Goal: Transaction & Acquisition: Purchase product/service

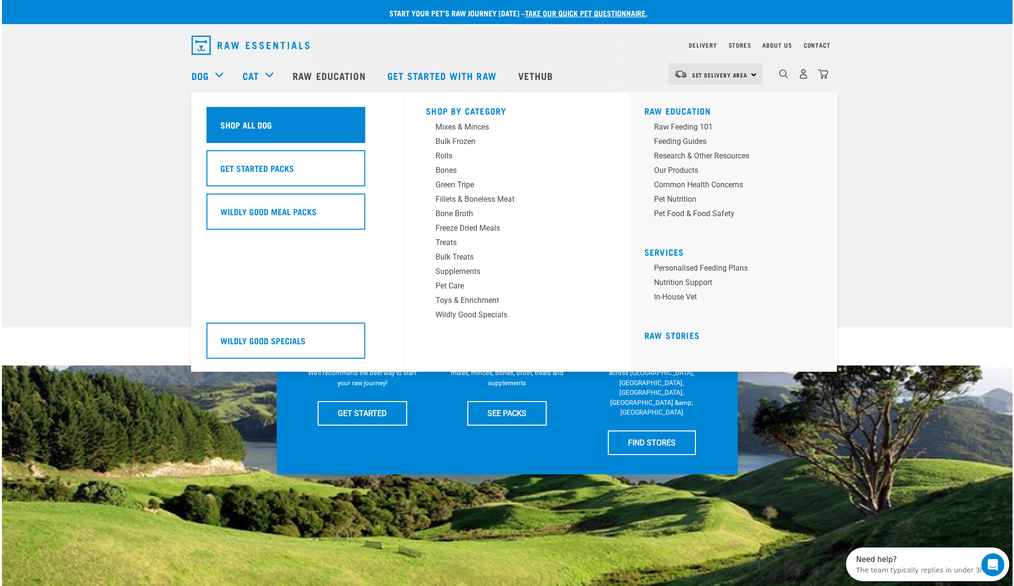
click at [226, 127] on h5 "Shop All Dog" at bounding box center [245, 124] width 51 height 13
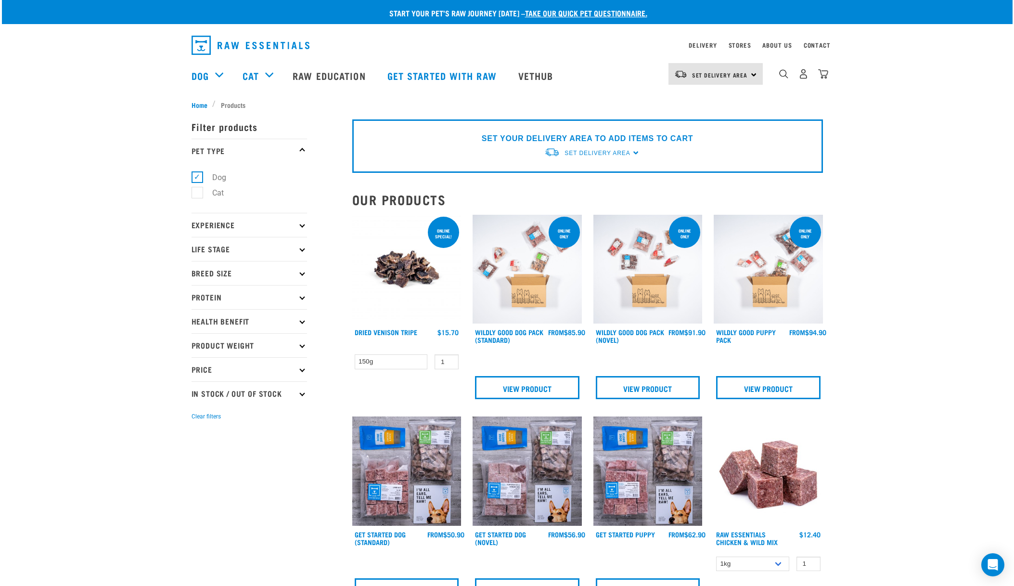
click at [303, 226] on icon at bounding box center [301, 224] width 5 height 5
click at [201, 252] on label "New Raw Feeder" at bounding box center [235, 251] width 76 height 12
click at [198, 252] on input "New Raw Feeder" at bounding box center [194, 249] width 6 height 6
checkbox input "true"
click at [301, 300] on p "Life Stage" at bounding box center [248, 298] width 115 height 24
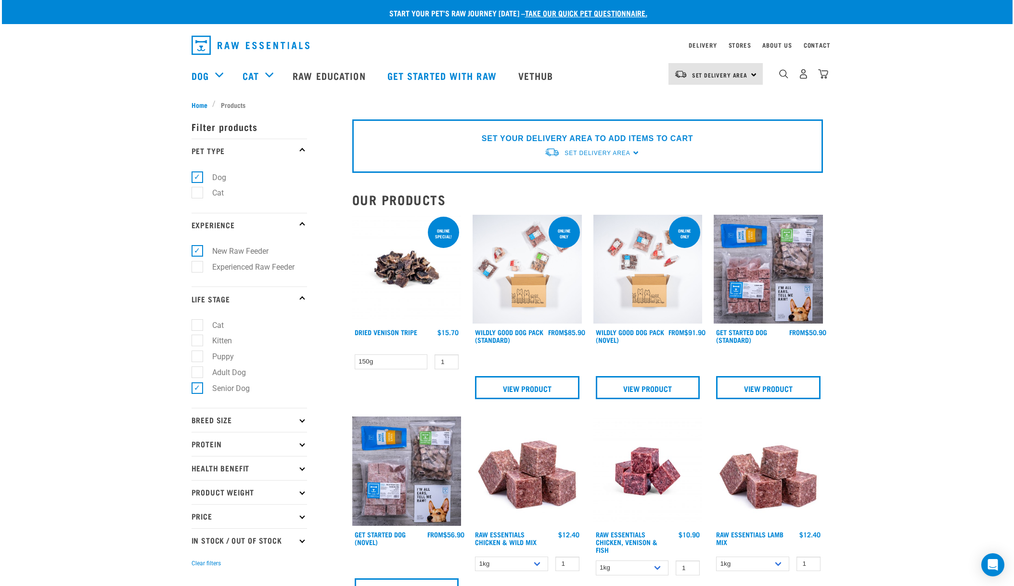
click at [297, 421] on p "Breed Size" at bounding box center [248, 420] width 115 height 24
click at [199, 478] on label "Large Dogs" at bounding box center [226, 478] width 58 height 12
click at [198, 478] on input "Large Dogs" at bounding box center [194, 475] width 6 height 6
checkbox input "true"
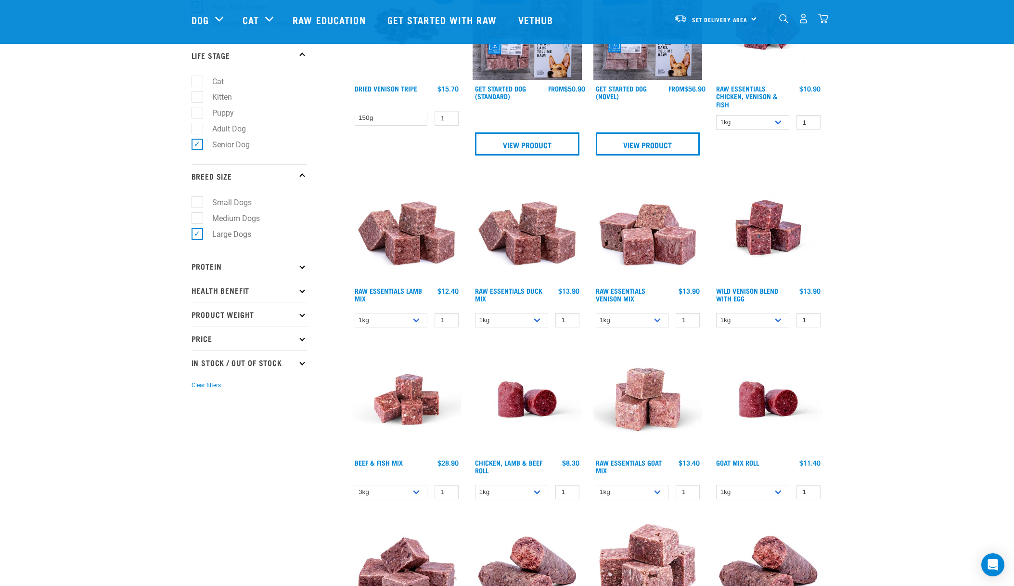
scroll to position [174, 0]
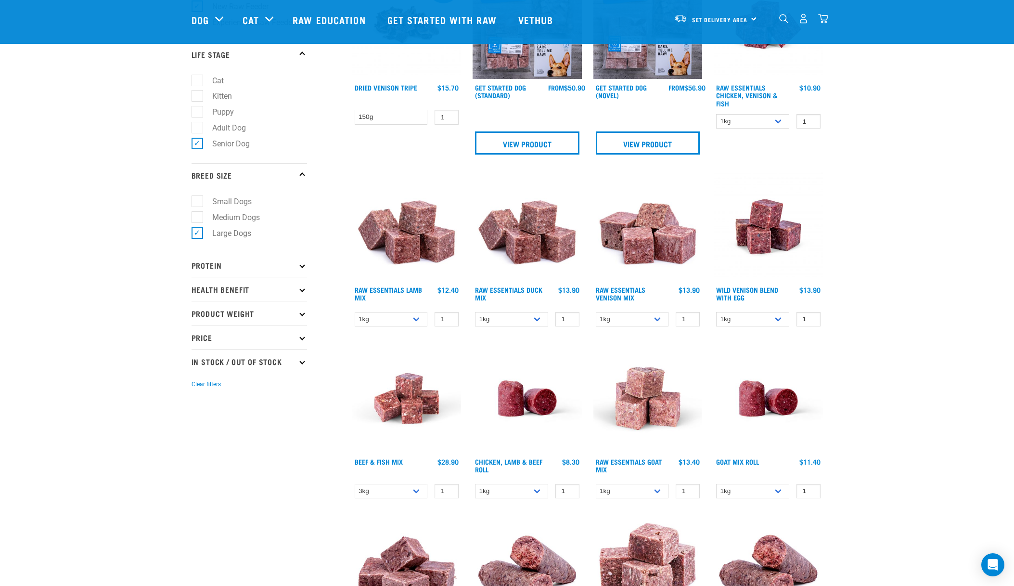
click at [302, 266] on icon at bounding box center [301, 264] width 5 height 5
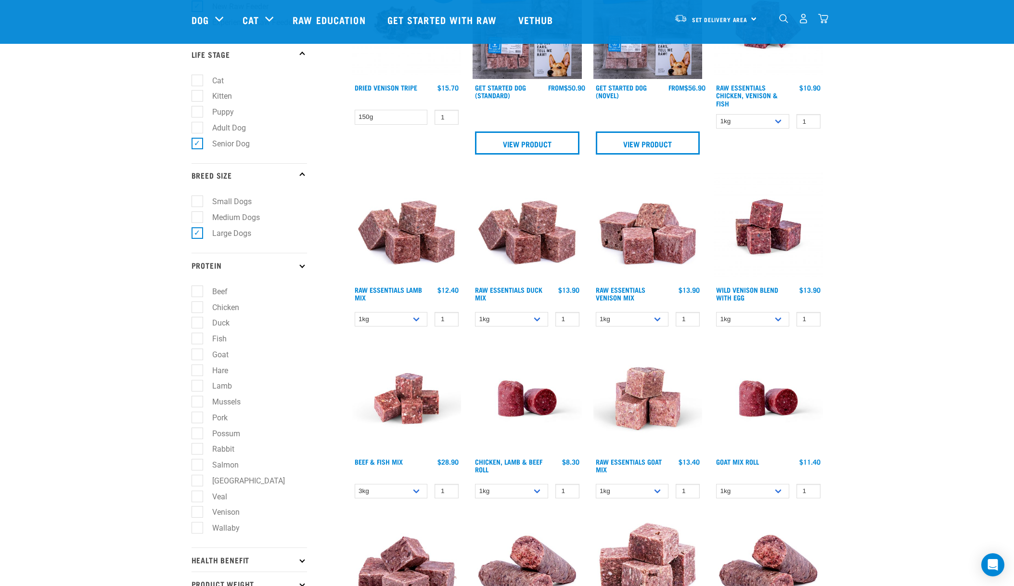
click at [201, 323] on label "Duck" at bounding box center [215, 323] width 37 height 12
click at [198, 323] on input "Duck" at bounding box center [194, 321] width 6 height 6
checkbox input "true"
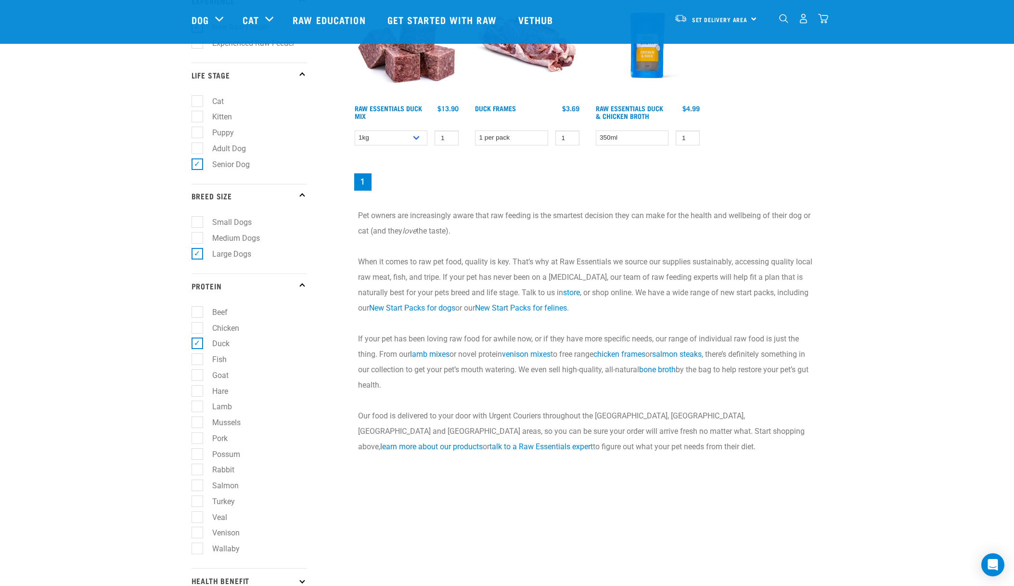
scroll to position [156, 0]
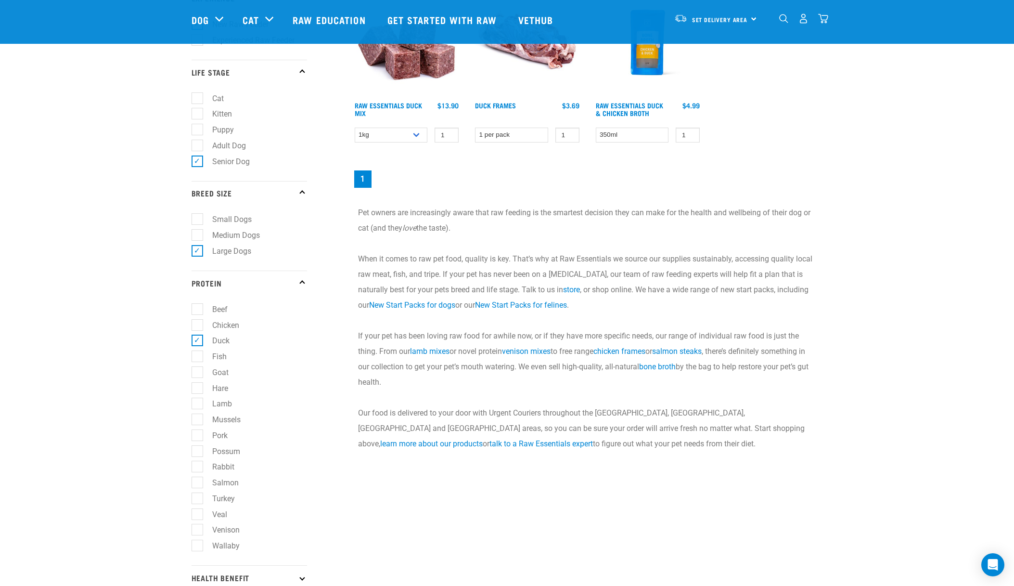
click at [197, 357] on label "Fish" at bounding box center [214, 356] width 34 height 12
click at [196, 357] on input "Fish" at bounding box center [194, 354] width 6 height 6
checkbox input "true"
click at [197, 374] on label "Goat" at bounding box center [215, 372] width 36 height 12
click at [197, 373] on input "Goat" at bounding box center [194, 370] width 6 height 6
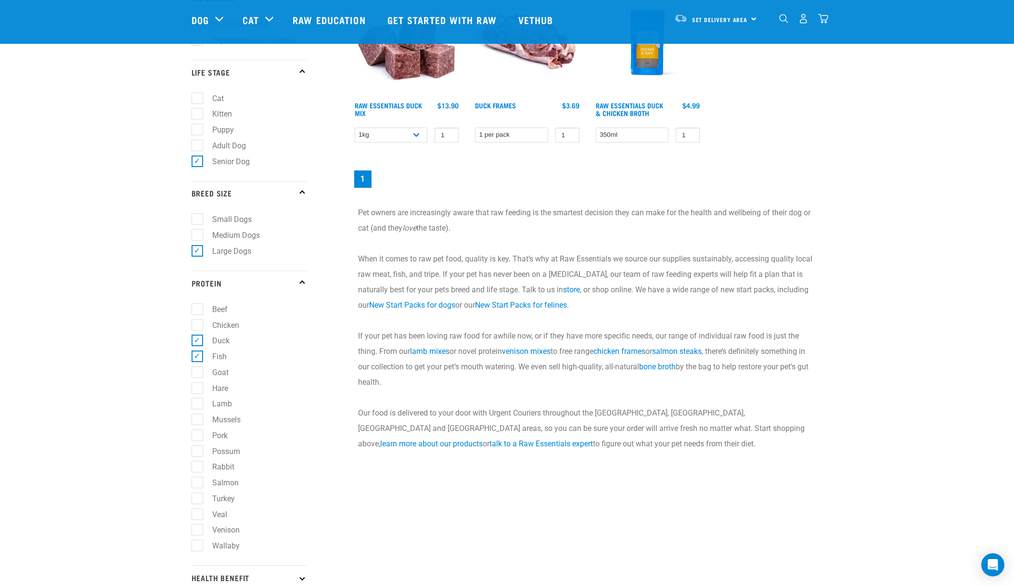
checkbox input "true"
click at [197, 392] on label "Hare" at bounding box center [214, 388] width 35 height 12
click at [196, 389] on input "Hare" at bounding box center [194, 386] width 6 height 6
checkbox input "true"
click at [197, 407] on label "Lamb" at bounding box center [216, 403] width 39 height 12
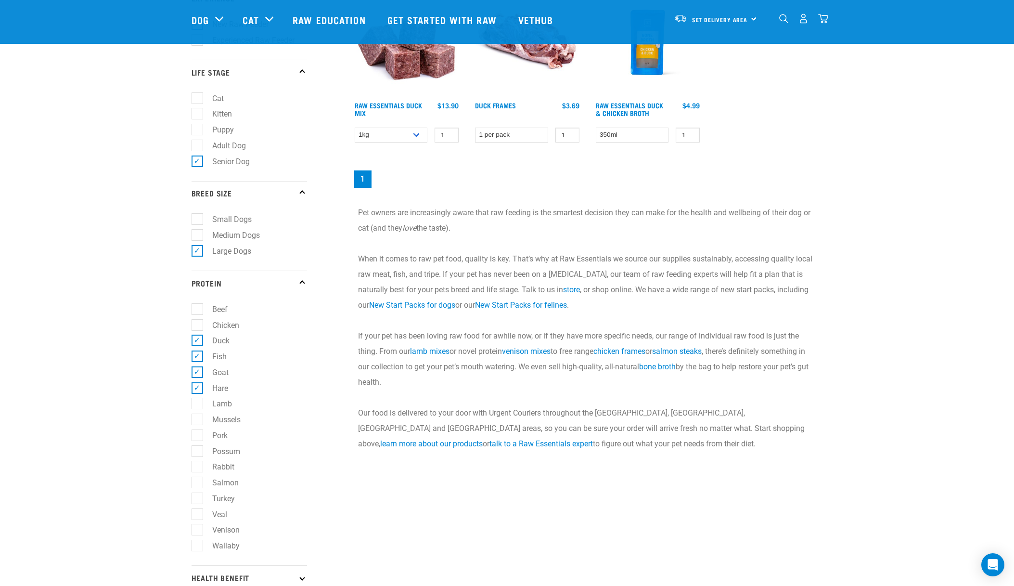
click at [196, 405] on input "Lamb" at bounding box center [194, 402] width 6 height 6
checkbox input "true"
click at [197, 483] on label "Salmon" at bounding box center [220, 482] width 46 height 12
click at [197, 483] on input "Salmon" at bounding box center [194, 481] width 6 height 6
checkbox input "true"
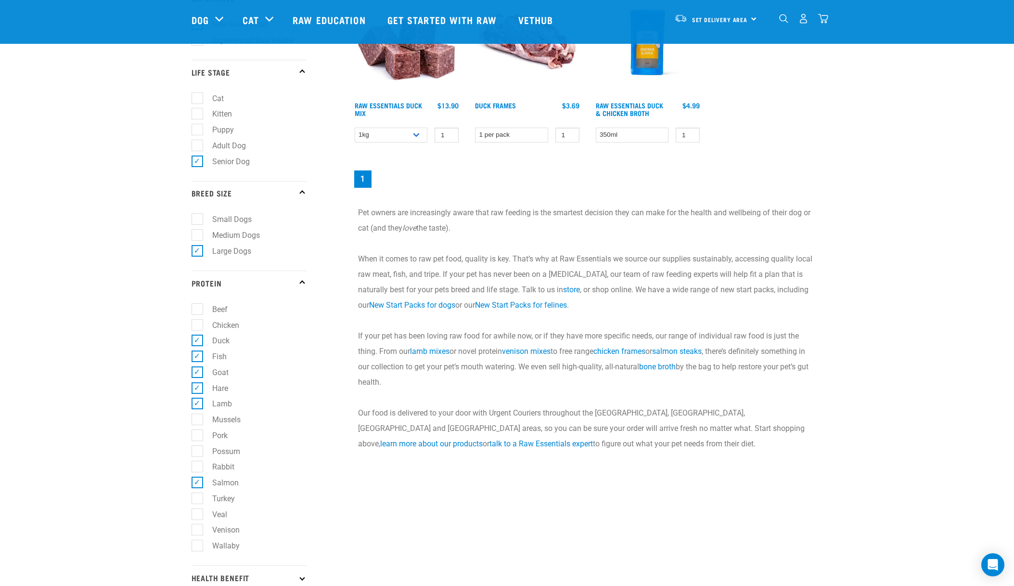
click at [201, 500] on label "[GEOGRAPHIC_DATA]" at bounding box center [218, 498] width 42 height 12
click at [198, 499] on input "[GEOGRAPHIC_DATA]" at bounding box center [194, 496] width 6 height 6
checkbox input "true"
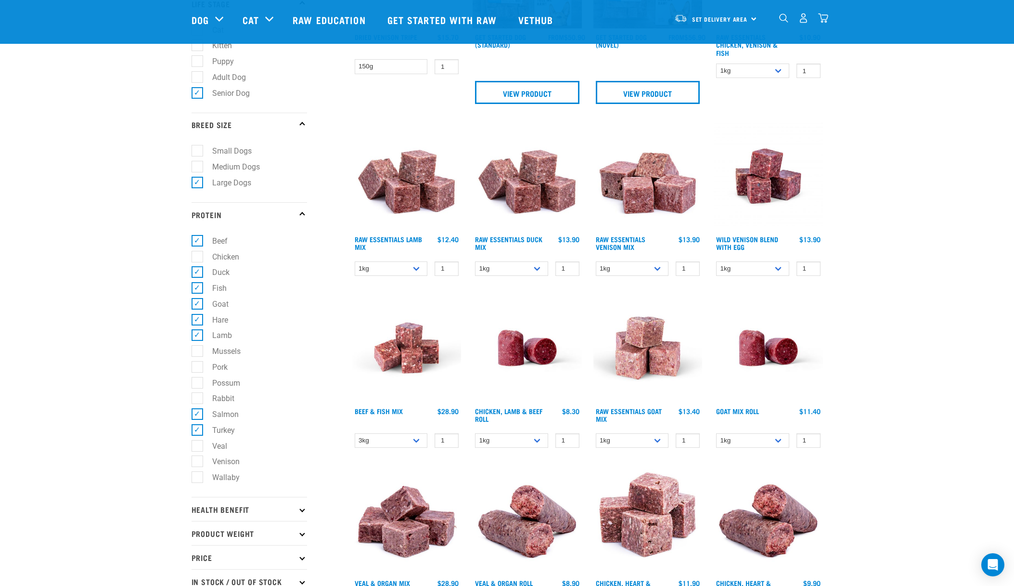
scroll to position [225, 0]
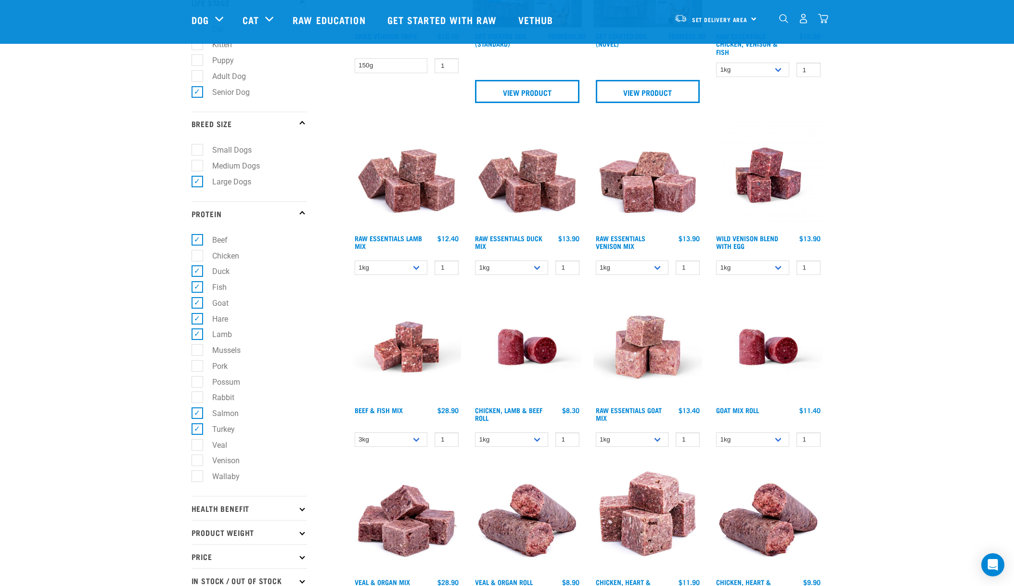
drag, startPoint x: 199, startPoint y: 444, endPoint x: 193, endPoint y: 447, distance: 6.9
click at [198, 444] on label "Veal" at bounding box center [214, 445] width 34 height 12
click at [198, 444] on input "Veal" at bounding box center [194, 443] width 6 height 6
checkbox input "true"
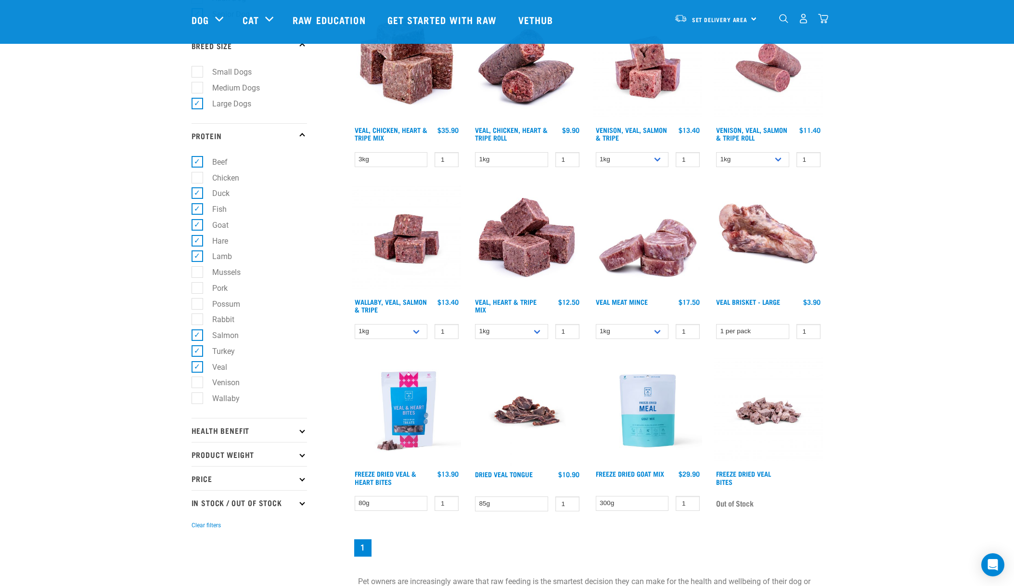
scroll to position [303, 0]
click at [302, 430] on icon at bounding box center [301, 429] width 5 height 5
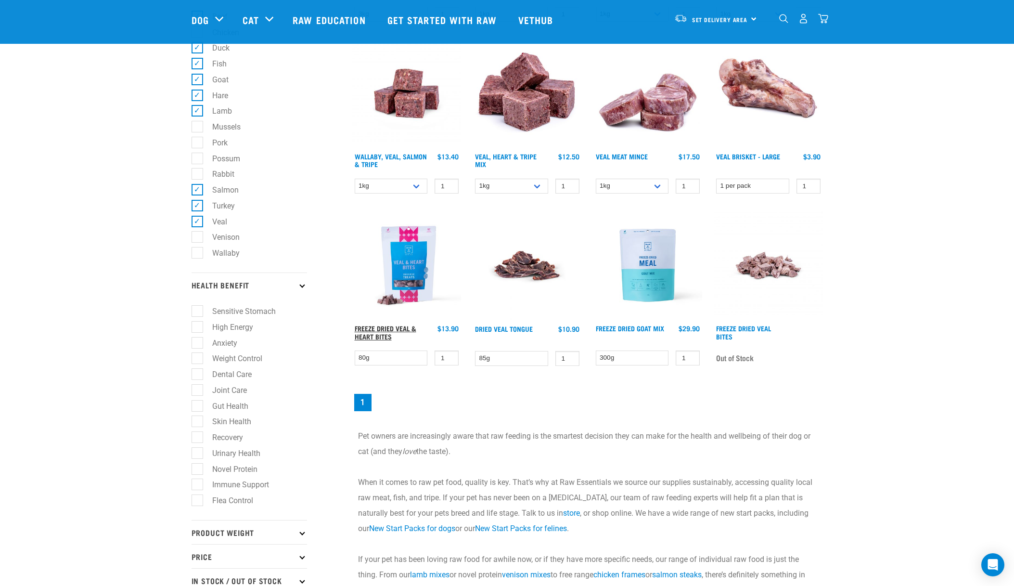
scroll to position [466, 0]
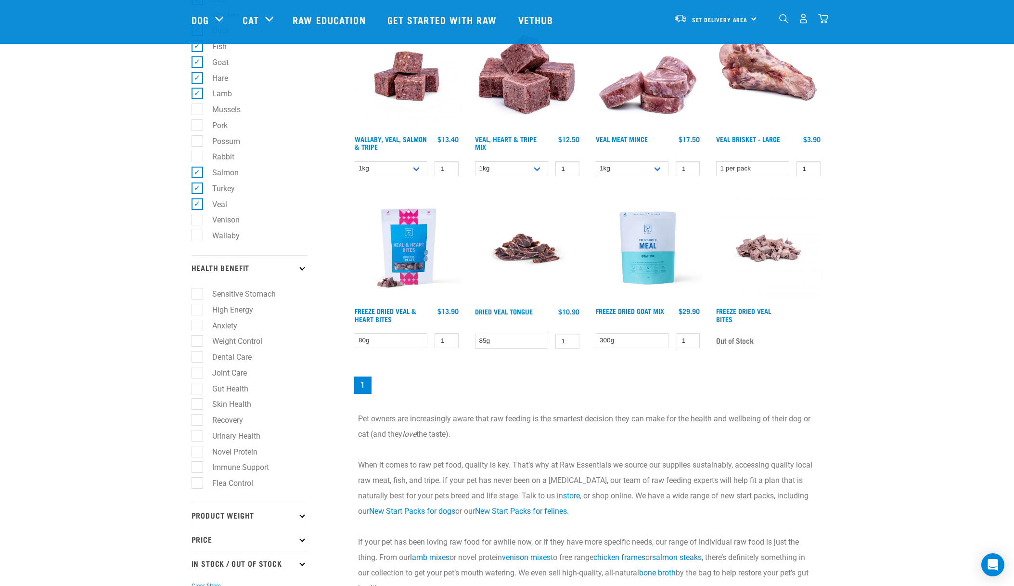
click at [200, 294] on label "Sensitive Stomach" at bounding box center [238, 294] width 83 height 12
click at [198, 294] on input "Sensitive Stomach" at bounding box center [194, 292] width 6 height 6
checkbox input "true"
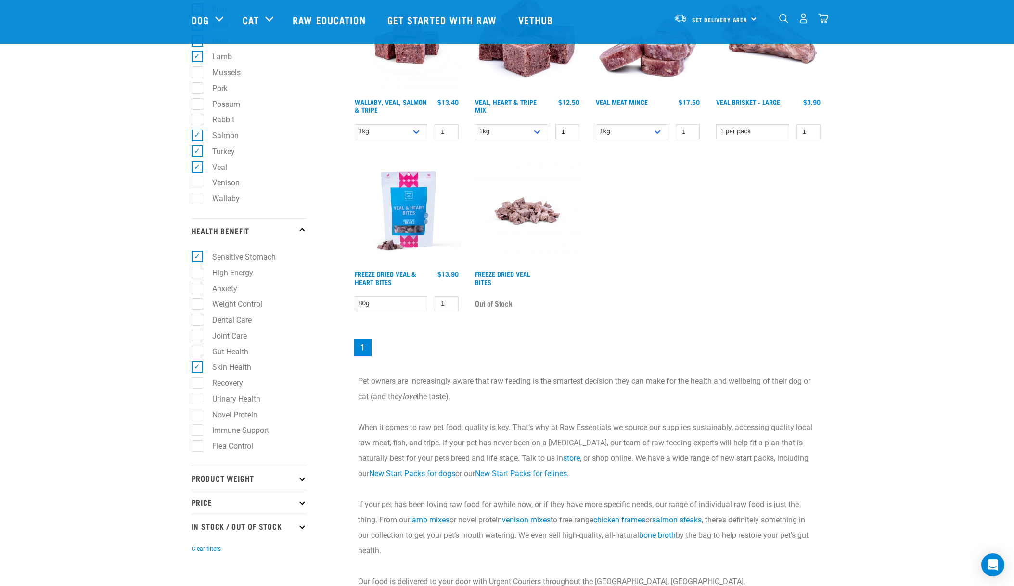
scroll to position [501, 0]
click at [198, 430] on label "Immune Support" at bounding box center [235, 431] width 76 height 12
click at [198, 430] on input "Immune Support" at bounding box center [194, 430] width 6 height 6
checkbox input "true"
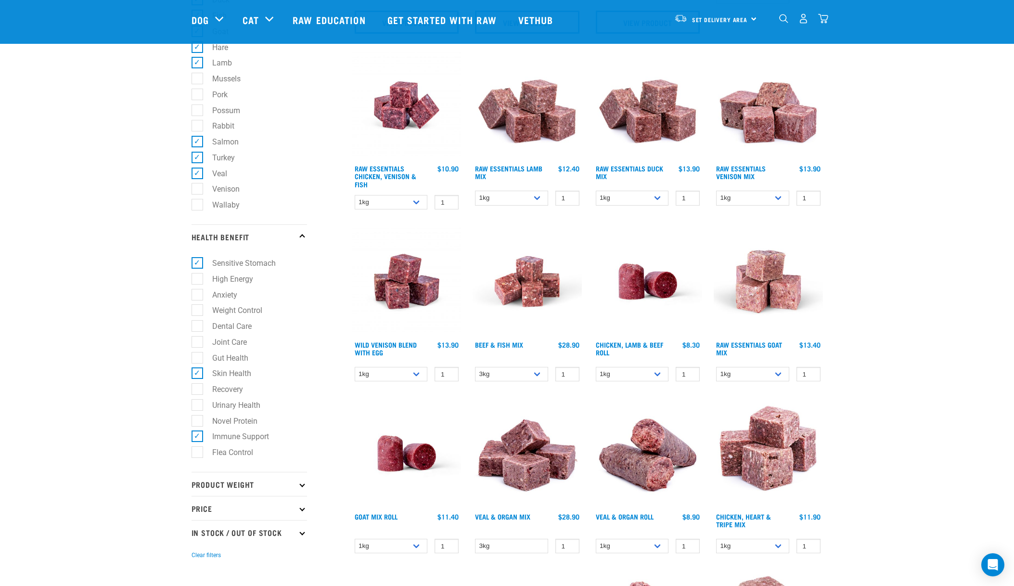
scroll to position [514, 0]
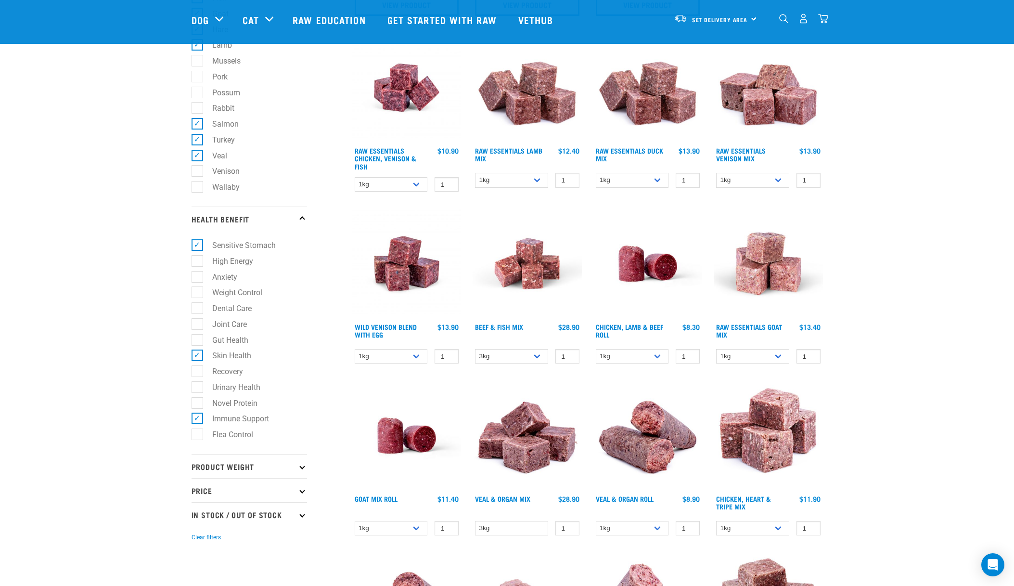
click at [198, 324] on label "Joint Care" at bounding box center [224, 324] width 54 height 12
click at [198, 324] on input "Joint Care" at bounding box center [194, 322] width 6 height 6
checkbox input "true"
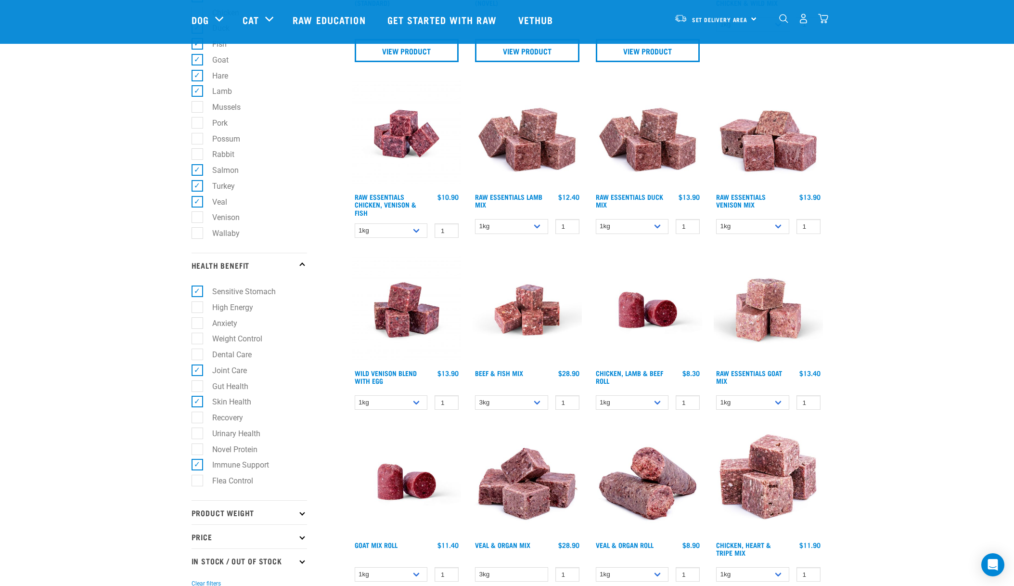
scroll to position [469, 0]
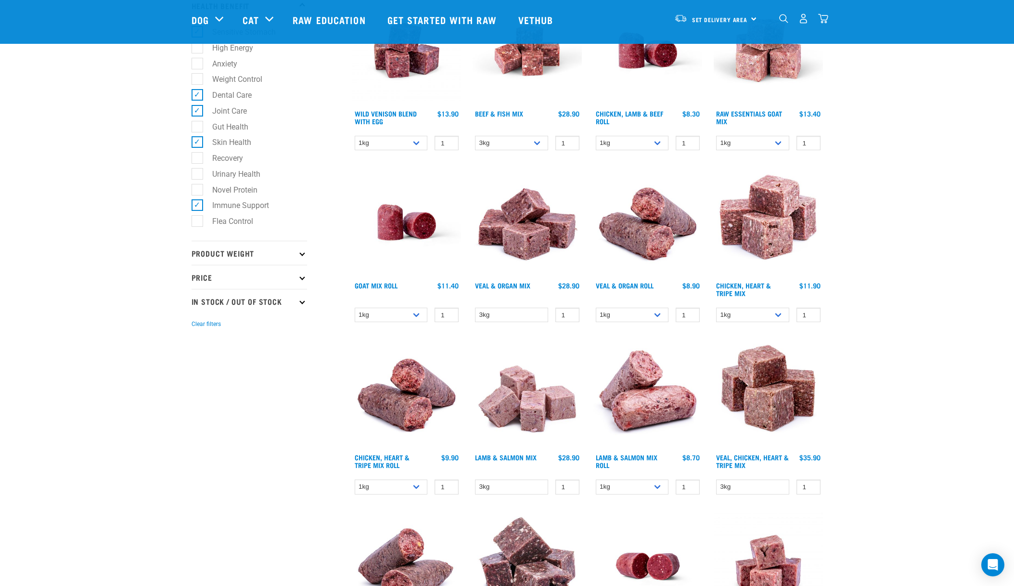
scroll to position [819, 0]
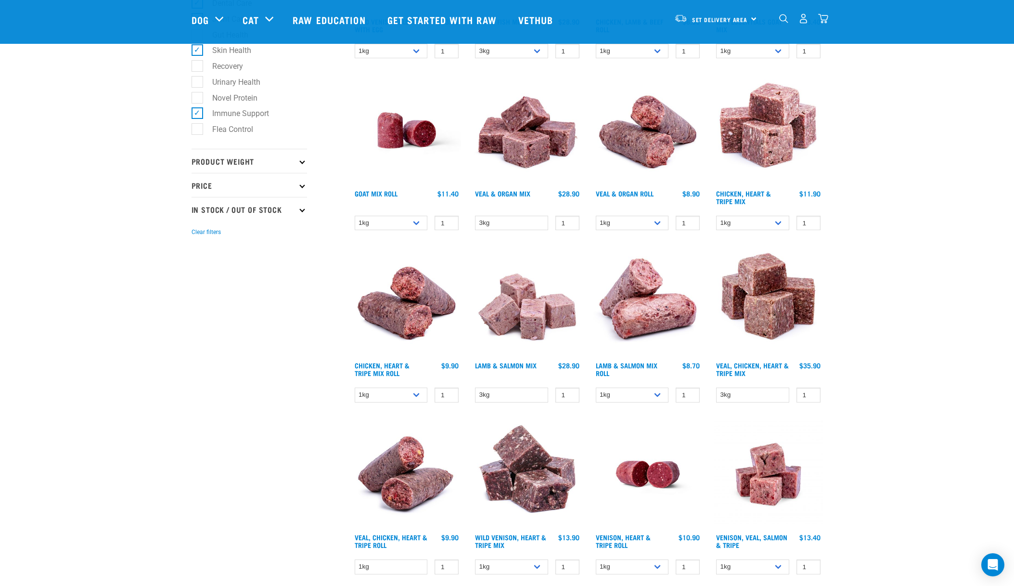
click at [300, 161] on icon at bounding box center [301, 160] width 5 height 5
click at [199, 188] on label "500g" at bounding box center [215, 187] width 37 height 12
click at [198, 188] on input "500g" at bounding box center [194, 185] width 6 height 6
checkbox input "true"
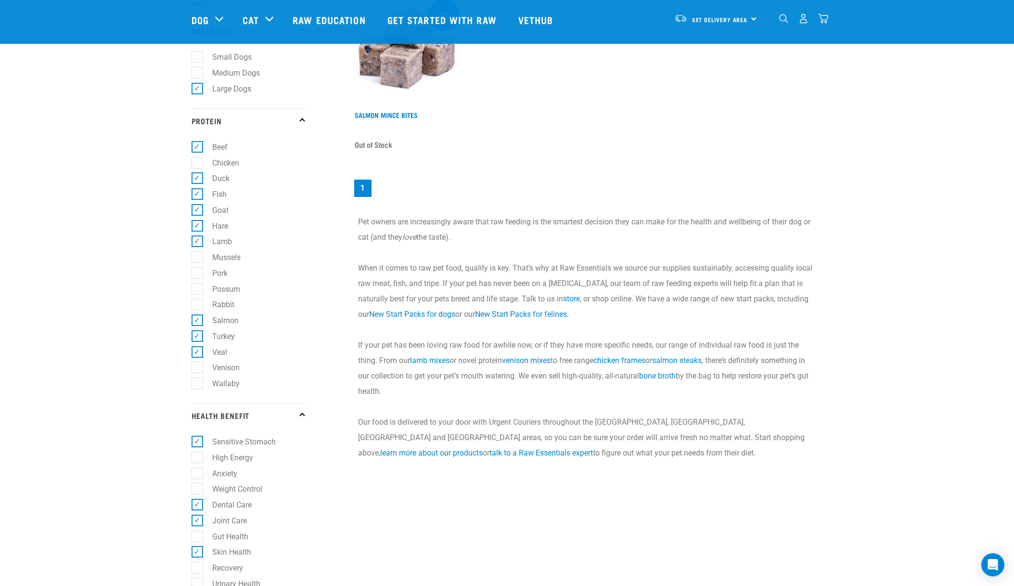
scroll to position [317, 0]
